Goal: Find specific page/section: Find specific page/section

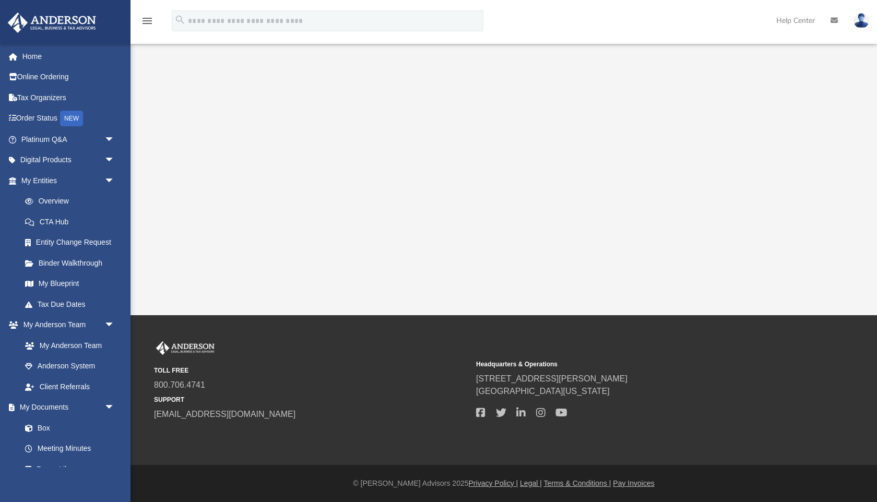
click at [802, 22] on link "Help Center" at bounding box center [795, 20] width 54 height 41
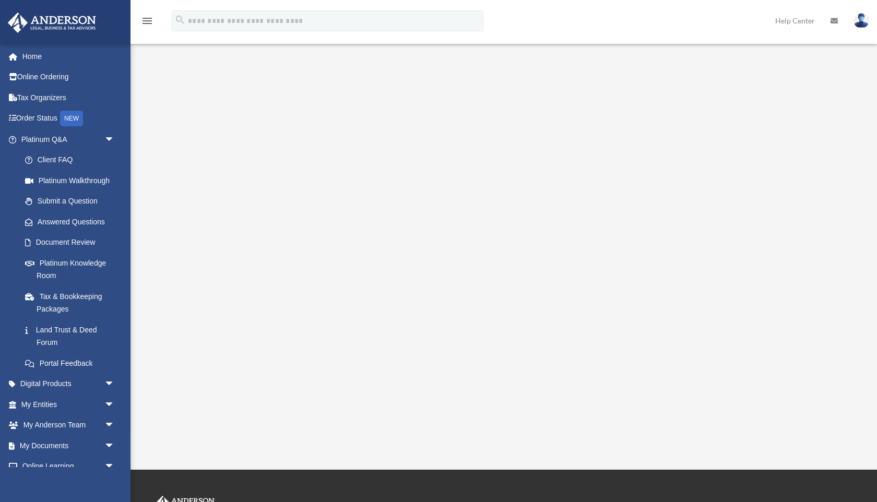
scroll to position [163, 0]
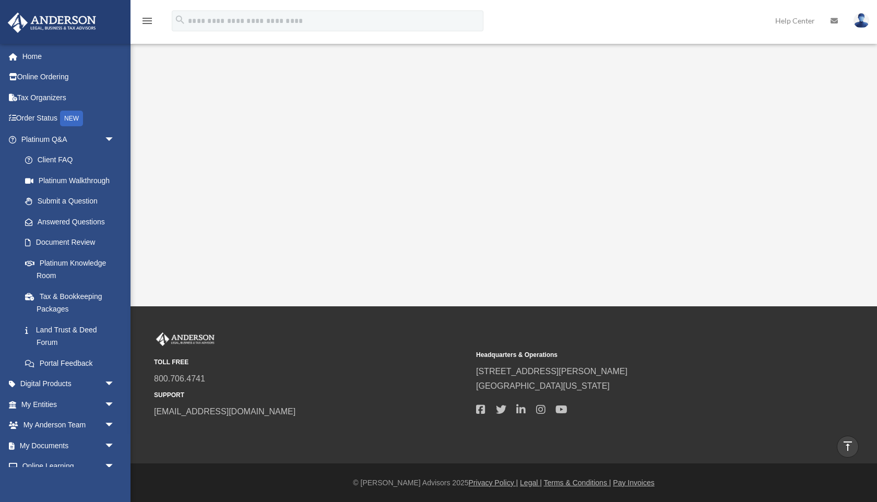
click at [837, 25] on icon at bounding box center [833, 20] width 7 height 7
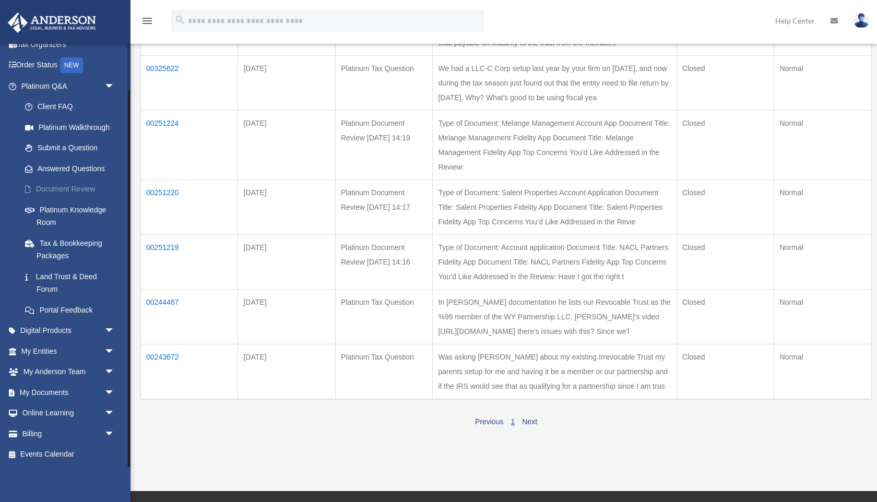
scroll to position [309, 0]
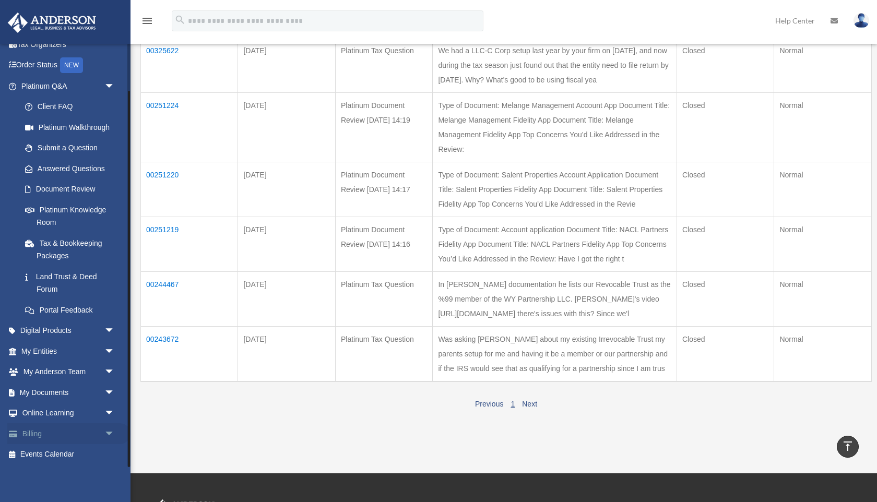
click at [41, 429] on link "Billing arrow_drop_down" at bounding box center [68, 433] width 123 height 21
